Goal: Check status: Check status

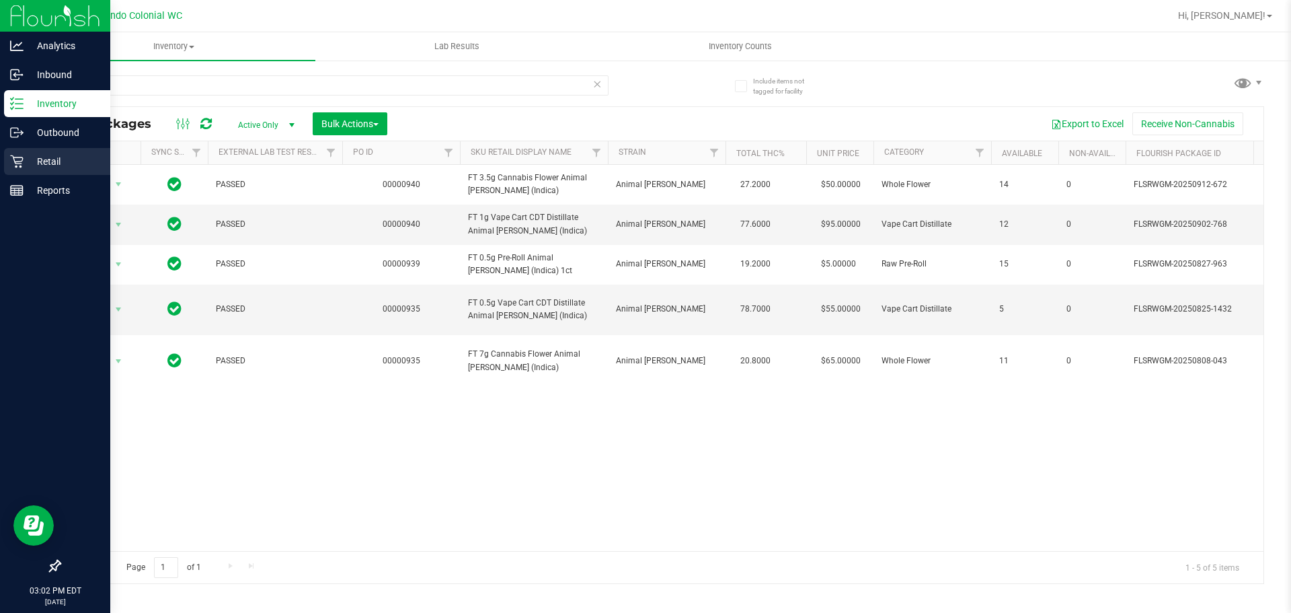
click at [29, 158] on p "Retail" at bounding box center [64, 161] width 81 height 16
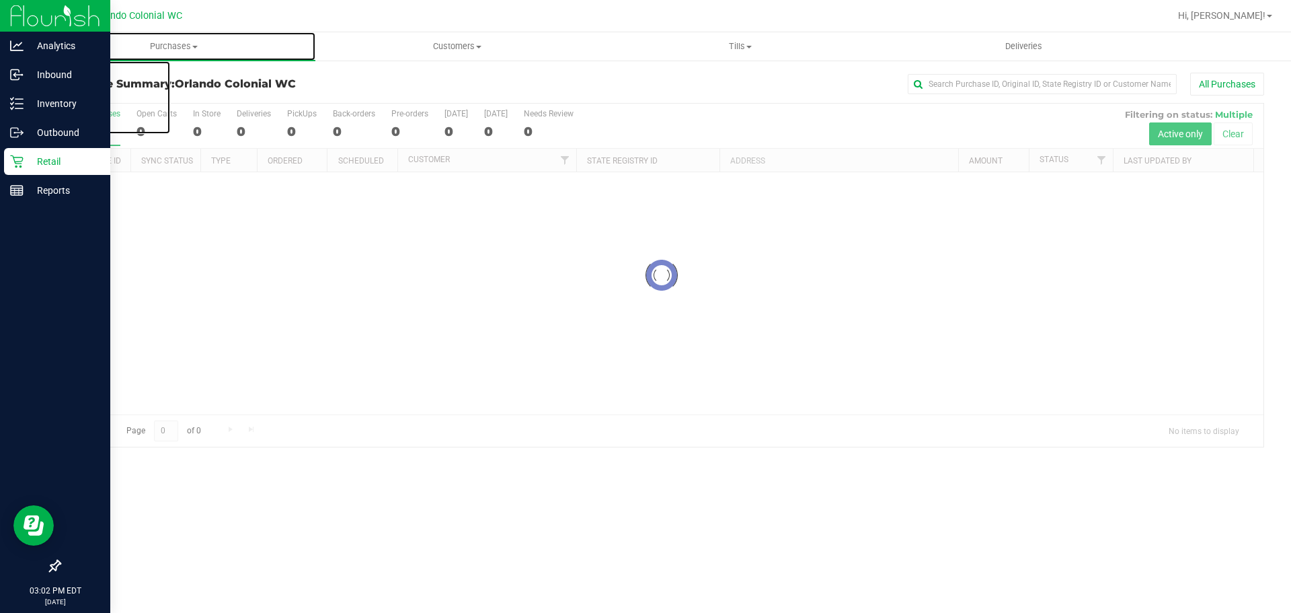
click at [182, 48] on span "Purchases" at bounding box center [173, 46] width 283 height 12
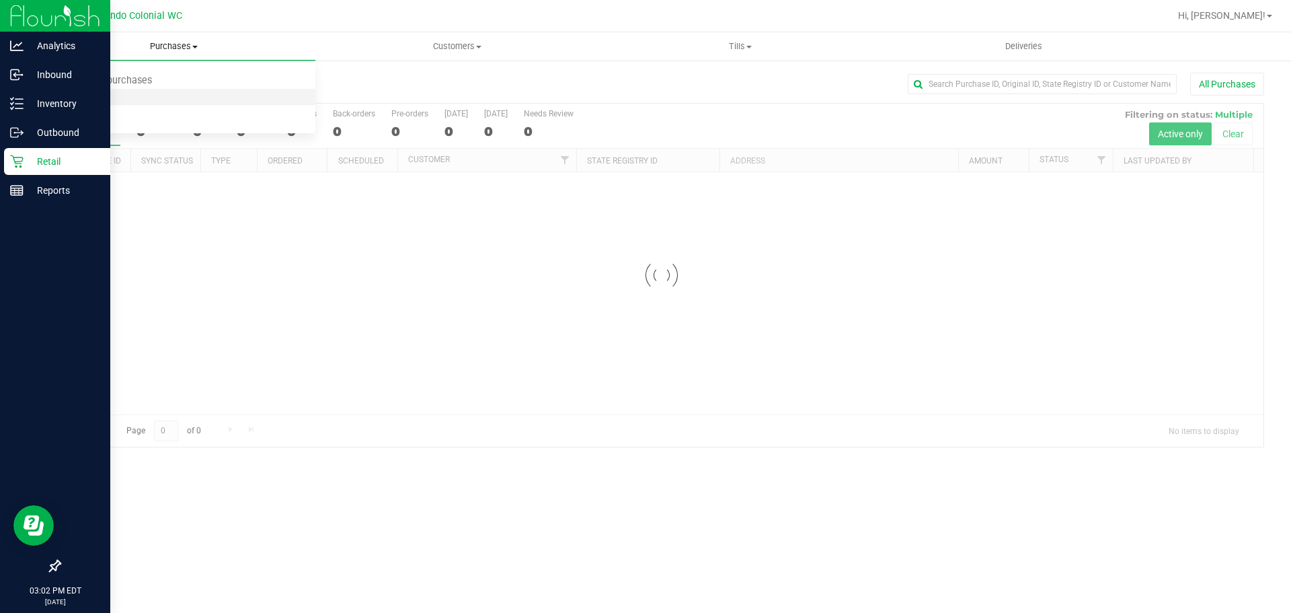
click at [134, 102] on li "Fulfillment" at bounding box center [173, 97] width 283 height 16
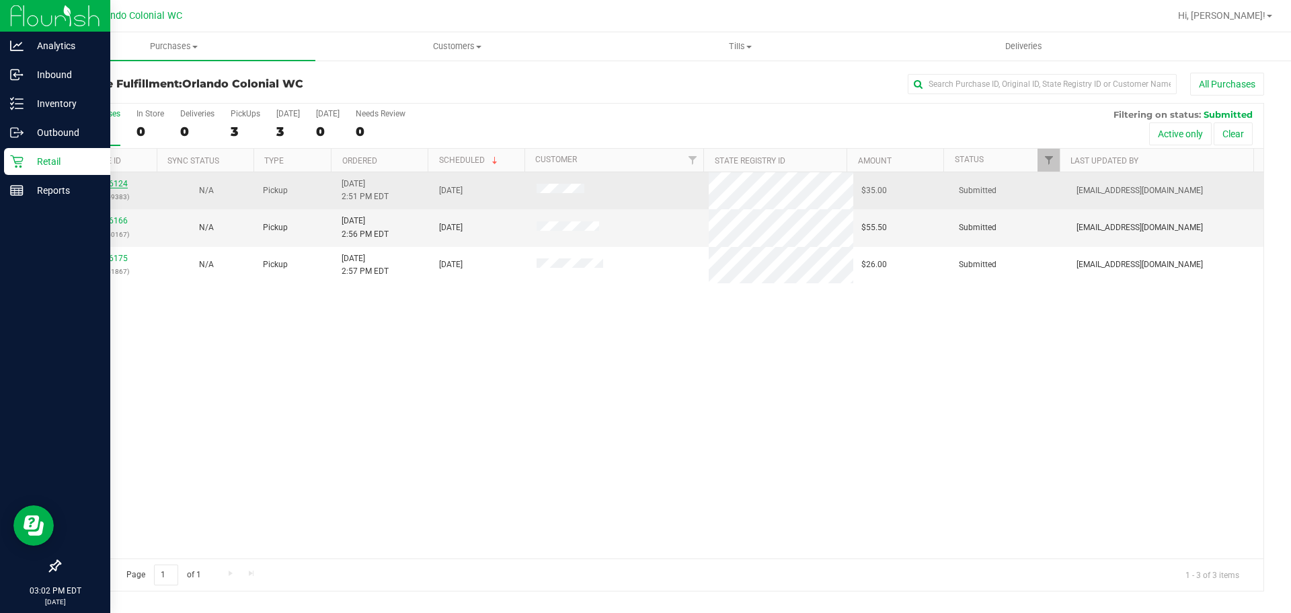
click at [98, 180] on link "12016124" at bounding box center [109, 183] width 38 height 9
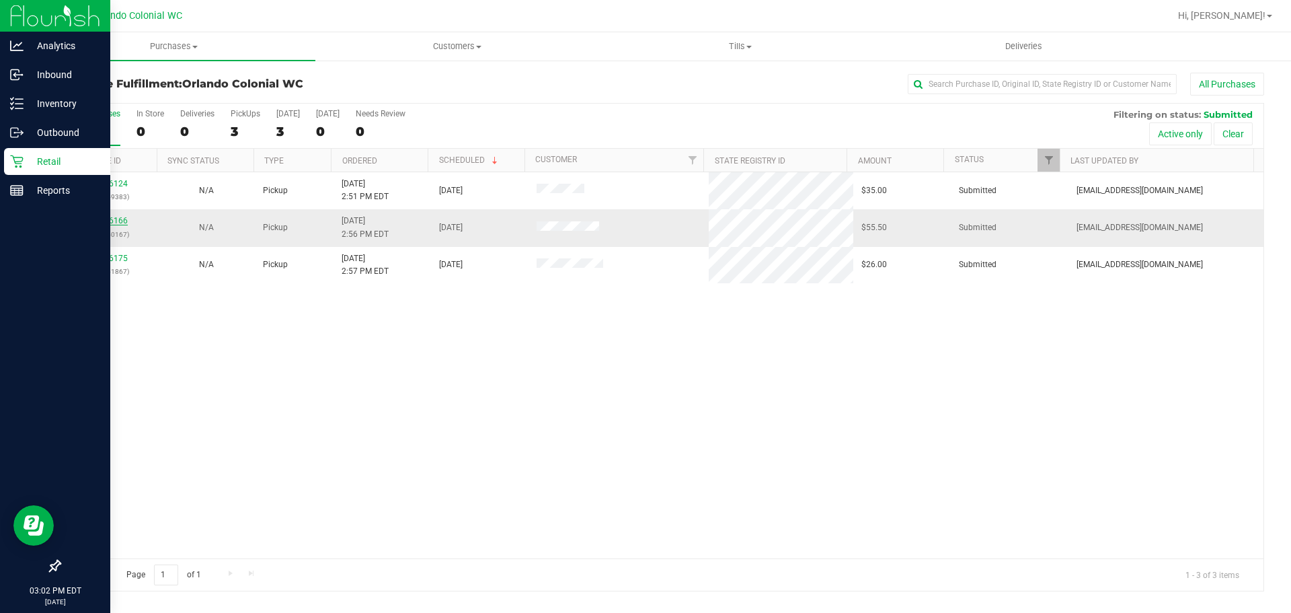
click at [109, 218] on link "12016166" at bounding box center [109, 220] width 38 height 9
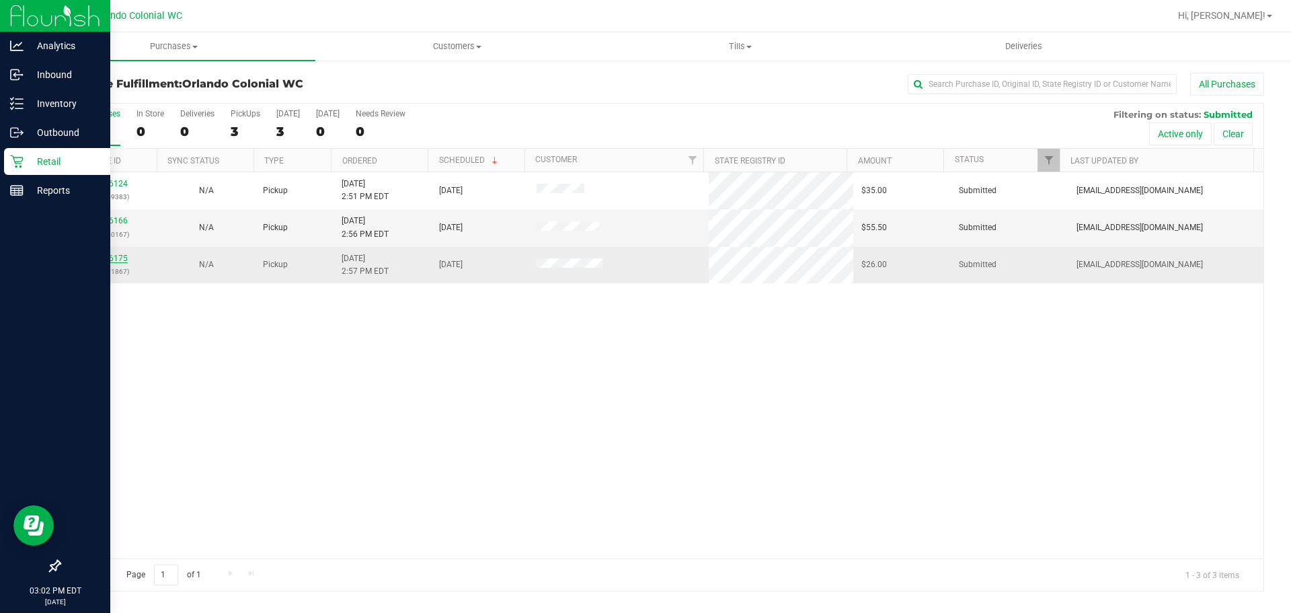
click at [118, 256] on link "12016175" at bounding box center [109, 258] width 38 height 9
